Goal: Task Accomplishment & Management: Use online tool/utility

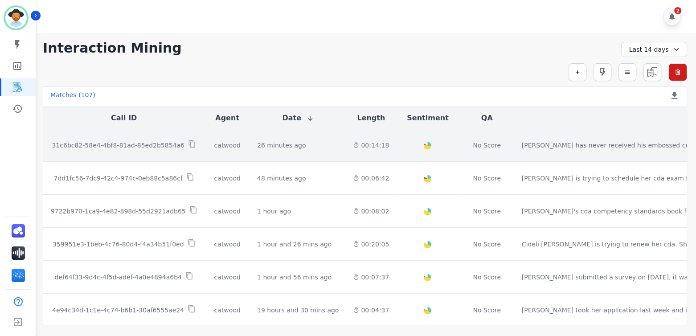
click at [122, 143] on p "31c6bc82-58e4-4bf8-81ad-85ed2b5854a6" at bounding box center [118, 145] width 133 height 9
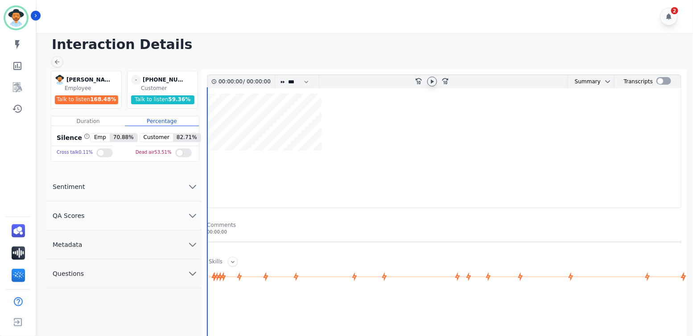
click at [432, 80] on icon at bounding box center [432, 81] width 3 height 4
click at [432, 81] on icon at bounding box center [431, 81] width 7 height 7
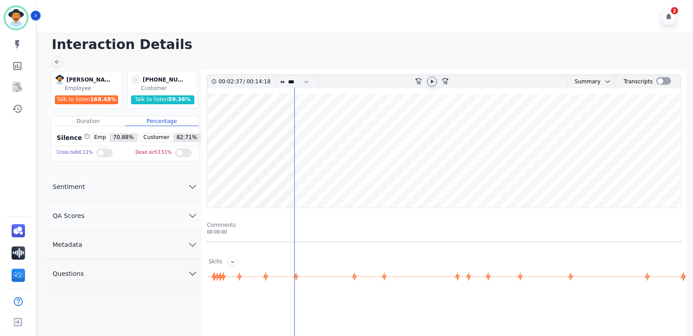
click at [434, 83] on icon at bounding box center [431, 81] width 7 height 7
